Goal: Submit feedback/report problem: Submit feedback/report problem

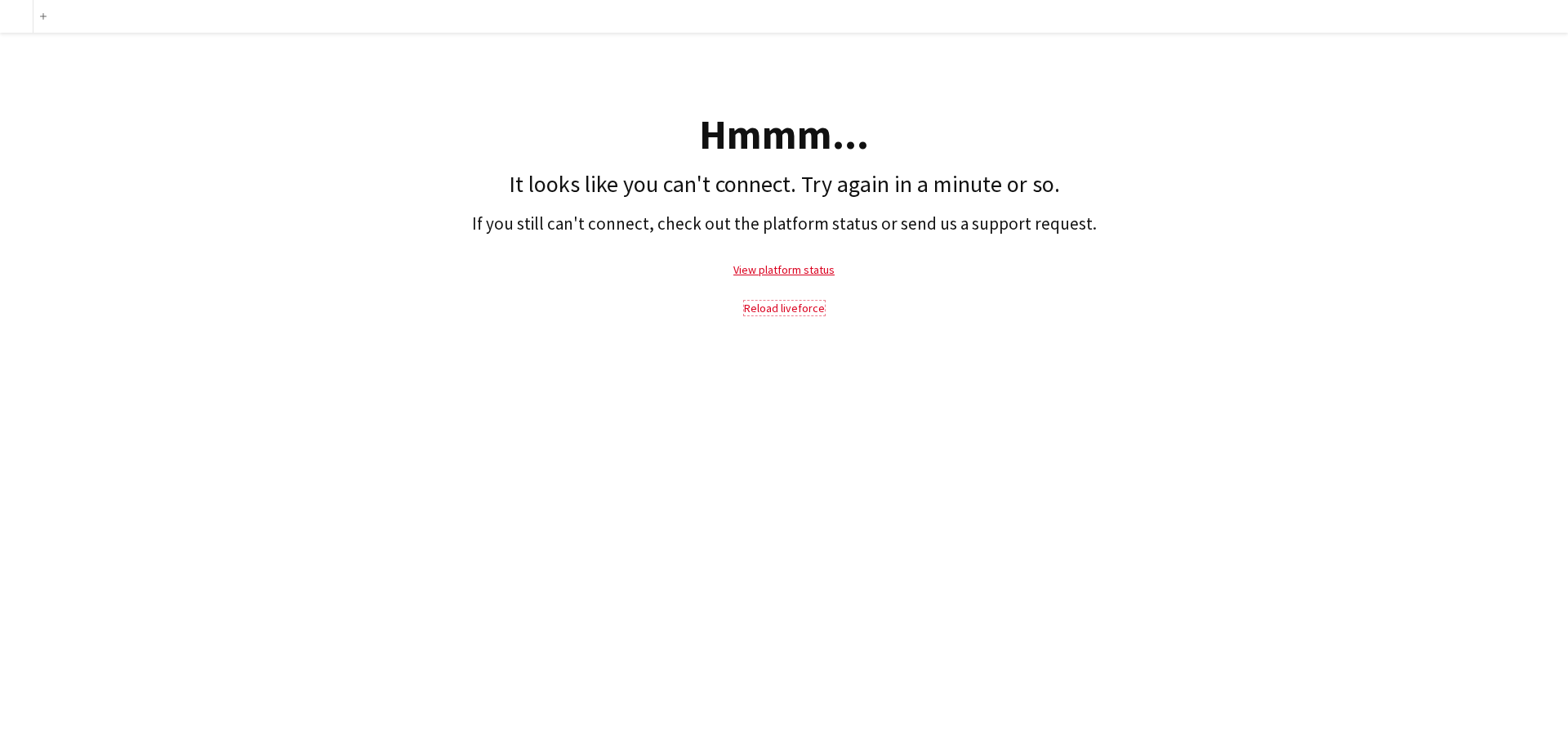
click at [776, 311] on link "Reload liveforce" at bounding box center [784, 307] width 81 height 14
click at [775, 277] on link "View platform status" at bounding box center [784, 269] width 101 height 14
